Goal: Ask a question

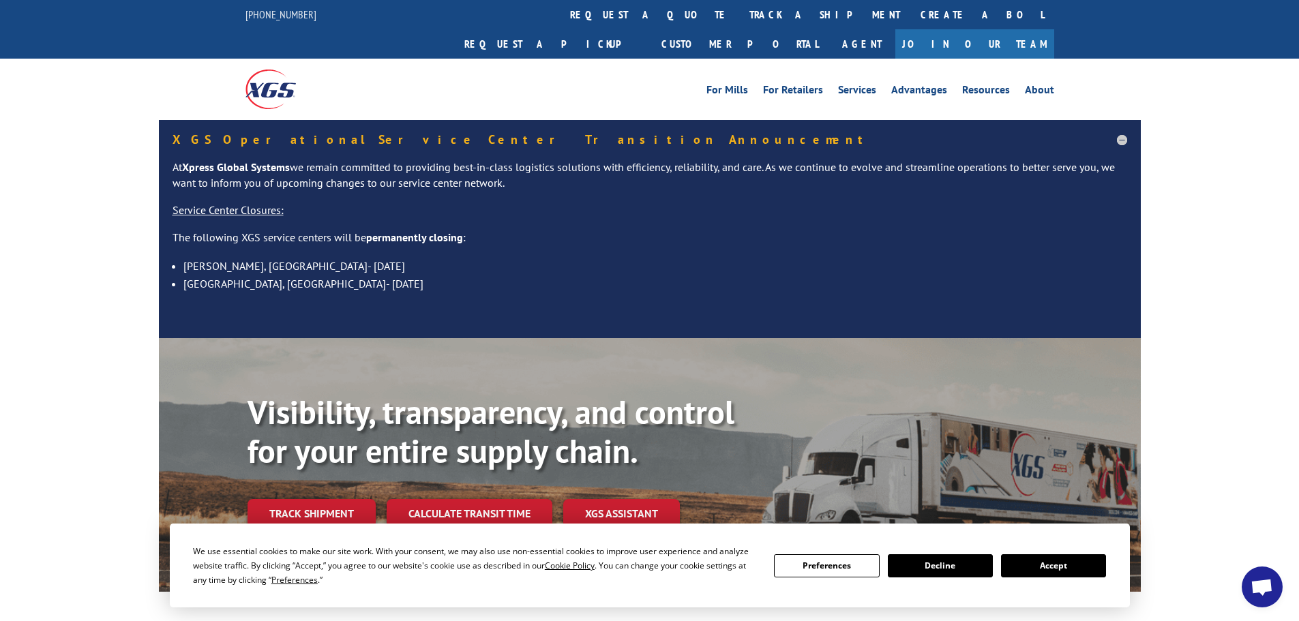
click at [1033, 563] on button "Accept" at bounding box center [1053, 566] width 105 height 23
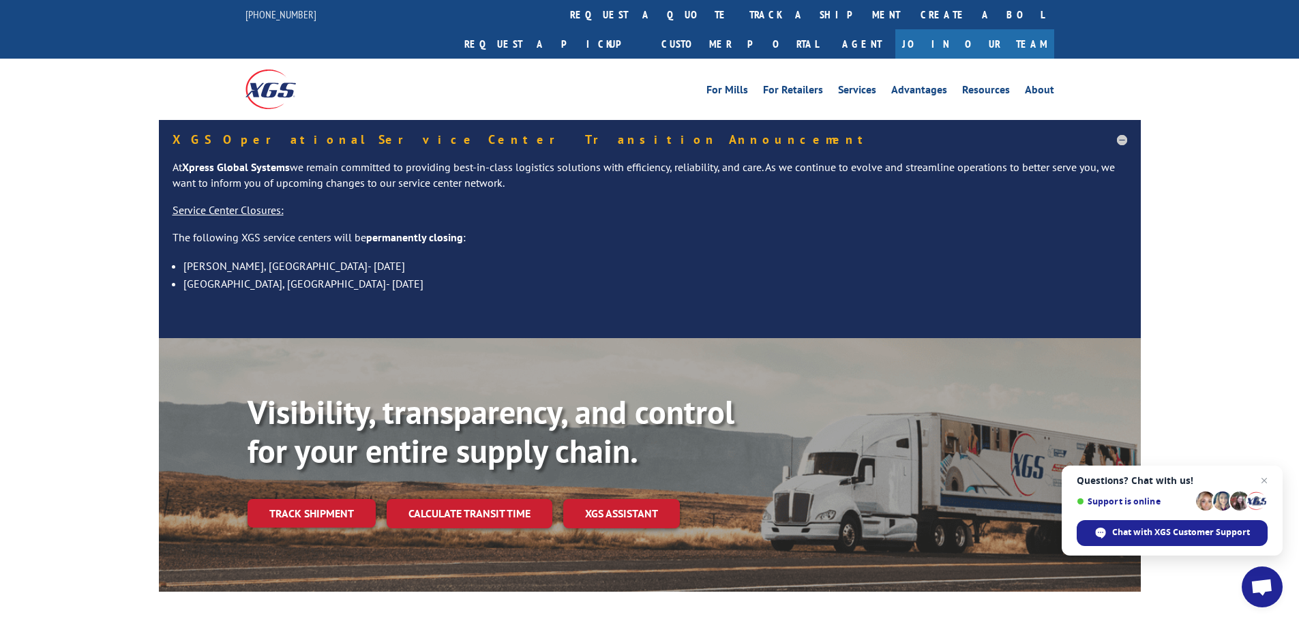
click at [1252, 588] on span "Open chat" at bounding box center [1262, 588] width 23 height 19
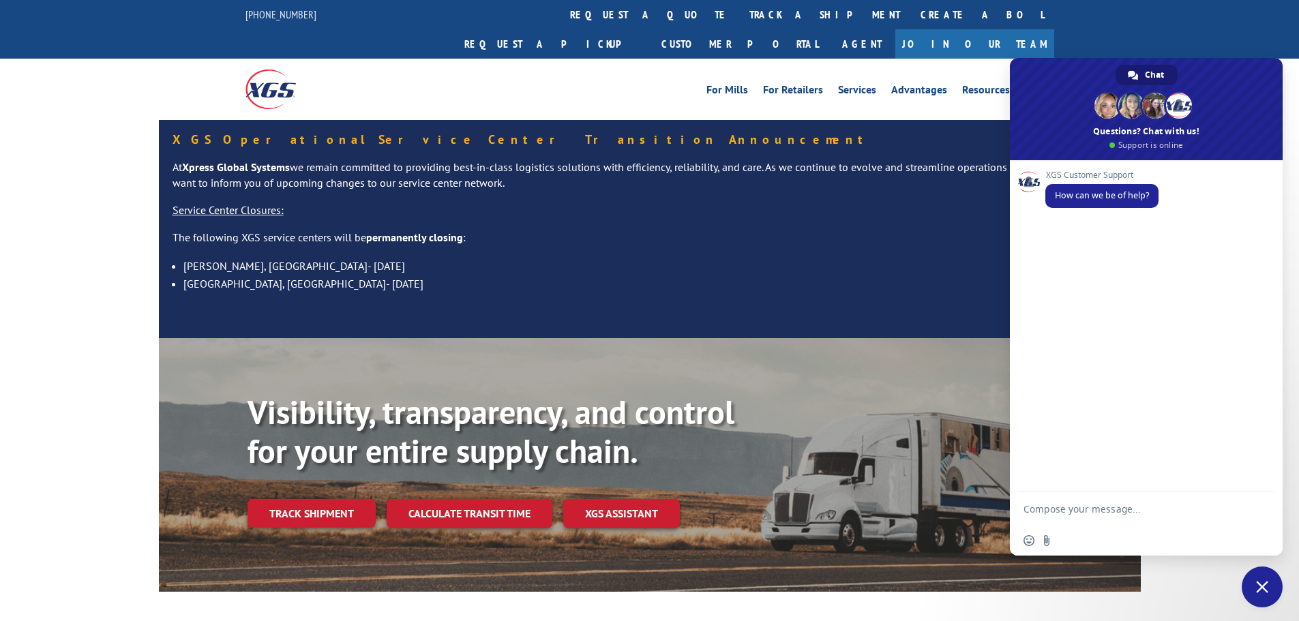
click at [1219, 527] on div "Insert an emoji Send a file" at bounding box center [1146, 541] width 273 height 30
click at [1218, 506] on textarea "Compose your message..." at bounding box center [1133, 509] width 218 height 34
click at [1101, 493] on textarea "Hello! May I sign up for the online user portal? Does this portal offer the opt…" at bounding box center [1133, 490] width 218 height 71
type textarea "Hello! May I sign up for the online user portal? Does this portal offer the opt…"
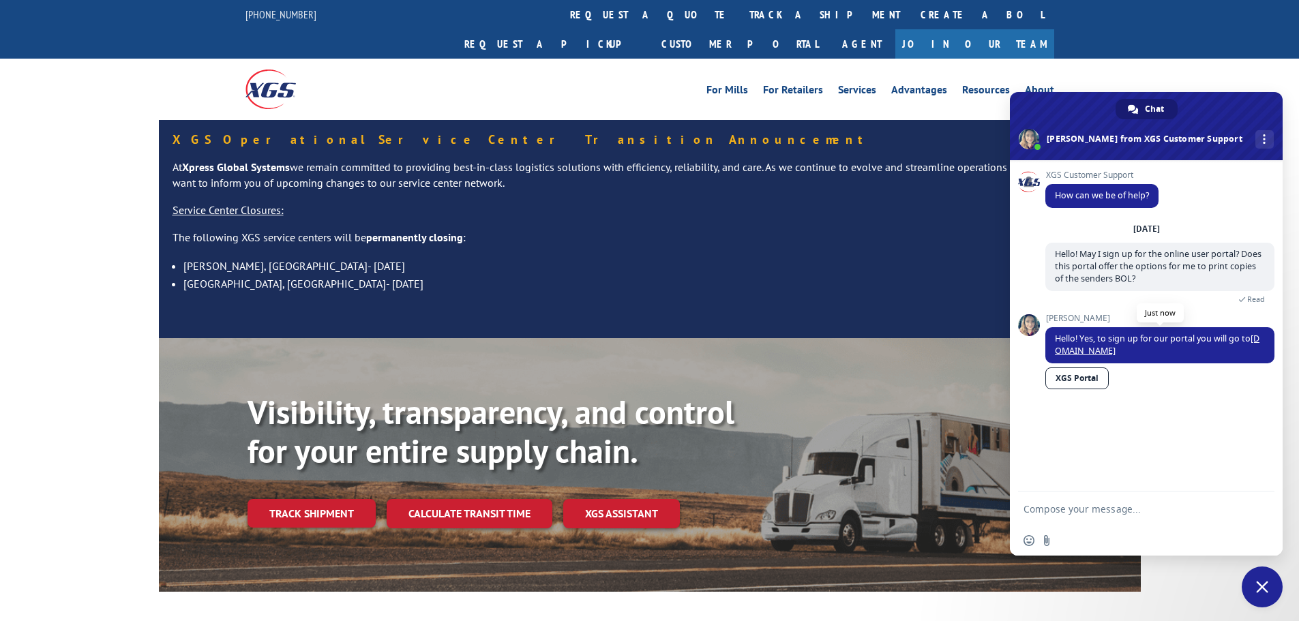
click at [1089, 350] on link "[DOMAIN_NAME]" at bounding box center [1157, 345] width 205 height 24
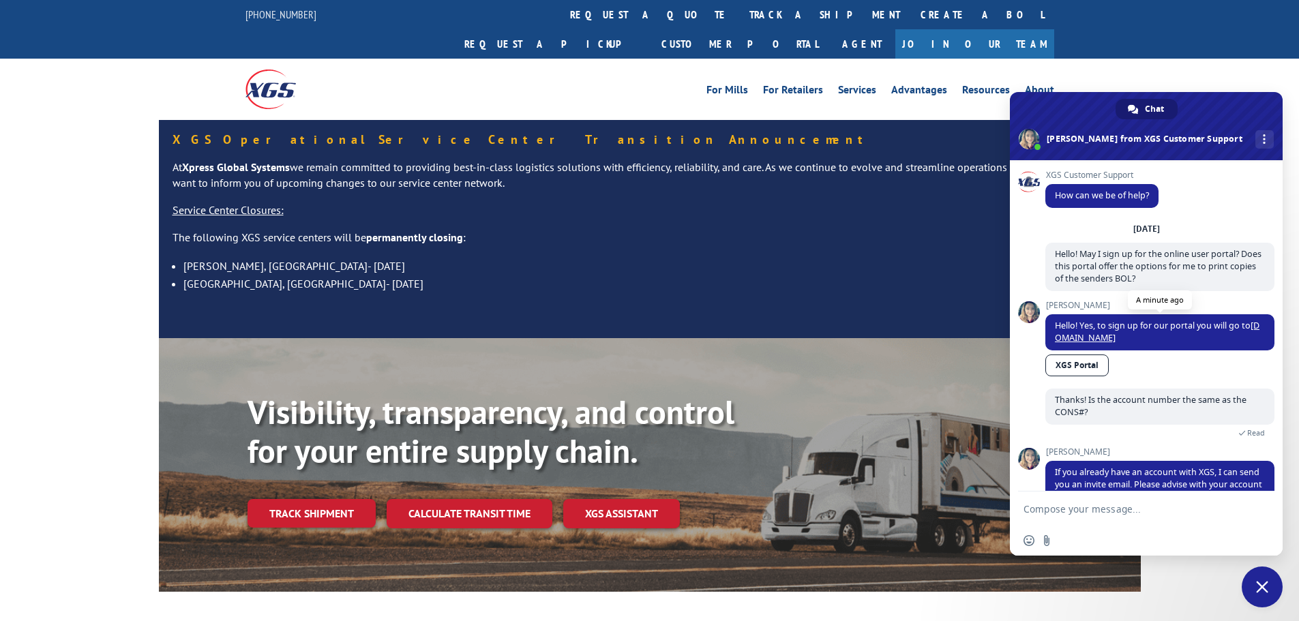
scroll to position [33, 0]
